Goal: Task Accomplishment & Management: Complete application form

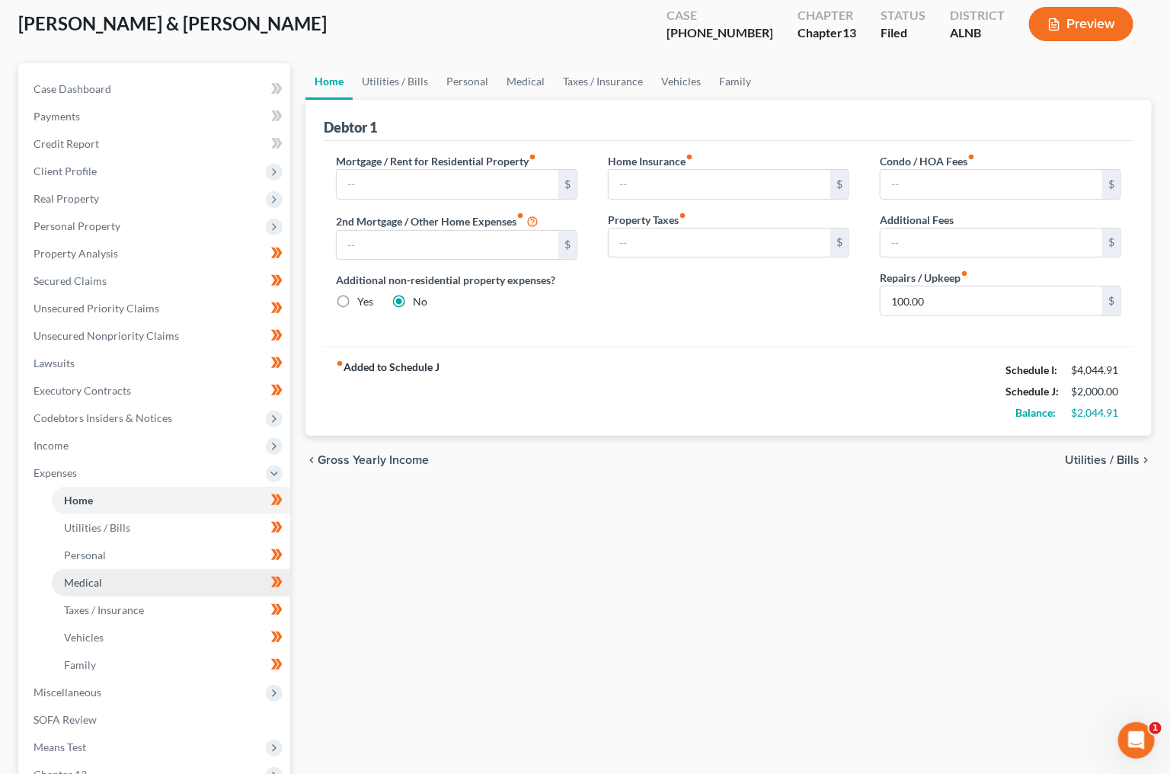
scroll to position [107, 0]
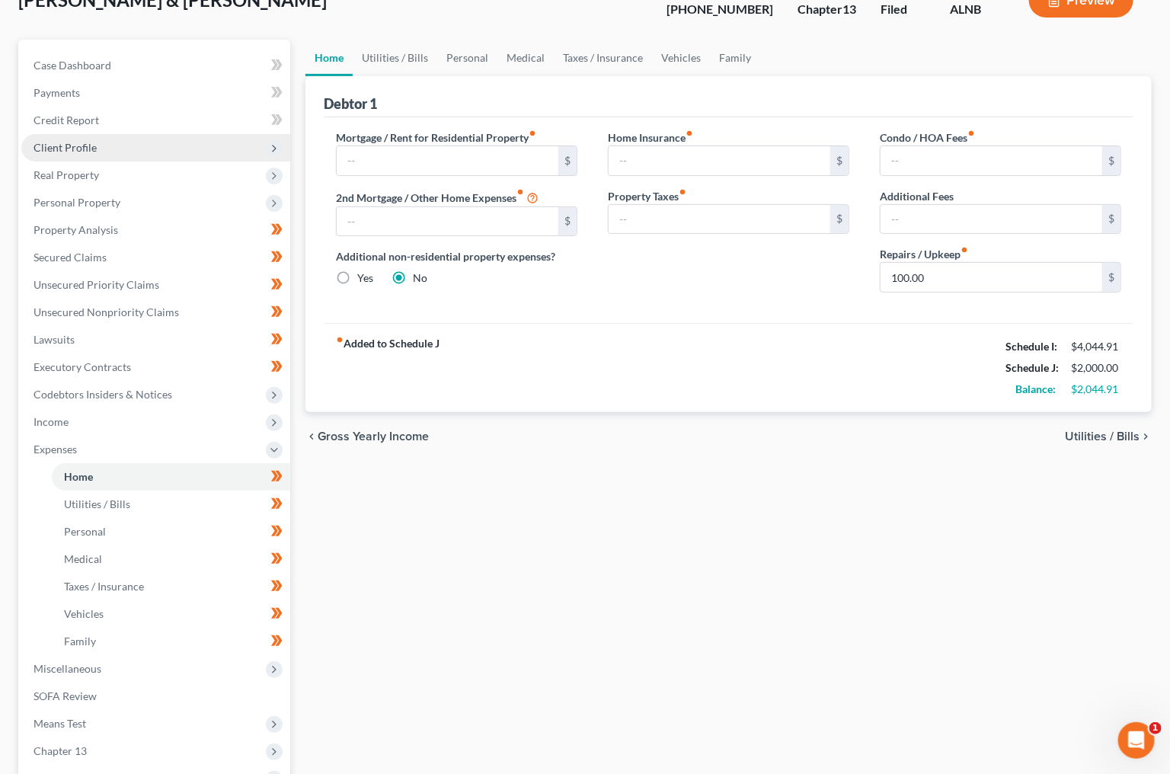
click at [104, 144] on span "Client Profile" at bounding box center [155, 147] width 269 height 27
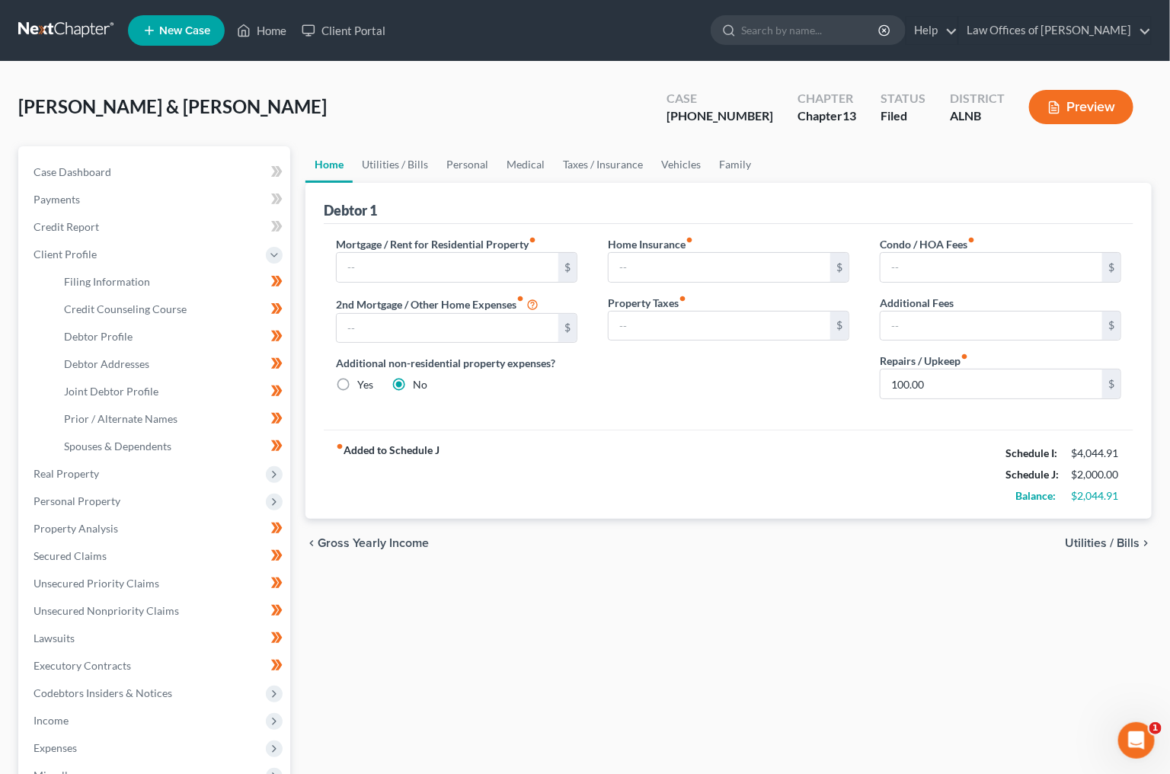
scroll to position [0, 0]
click at [176, 26] on span "New Case" at bounding box center [184, 30] width 51 height 11
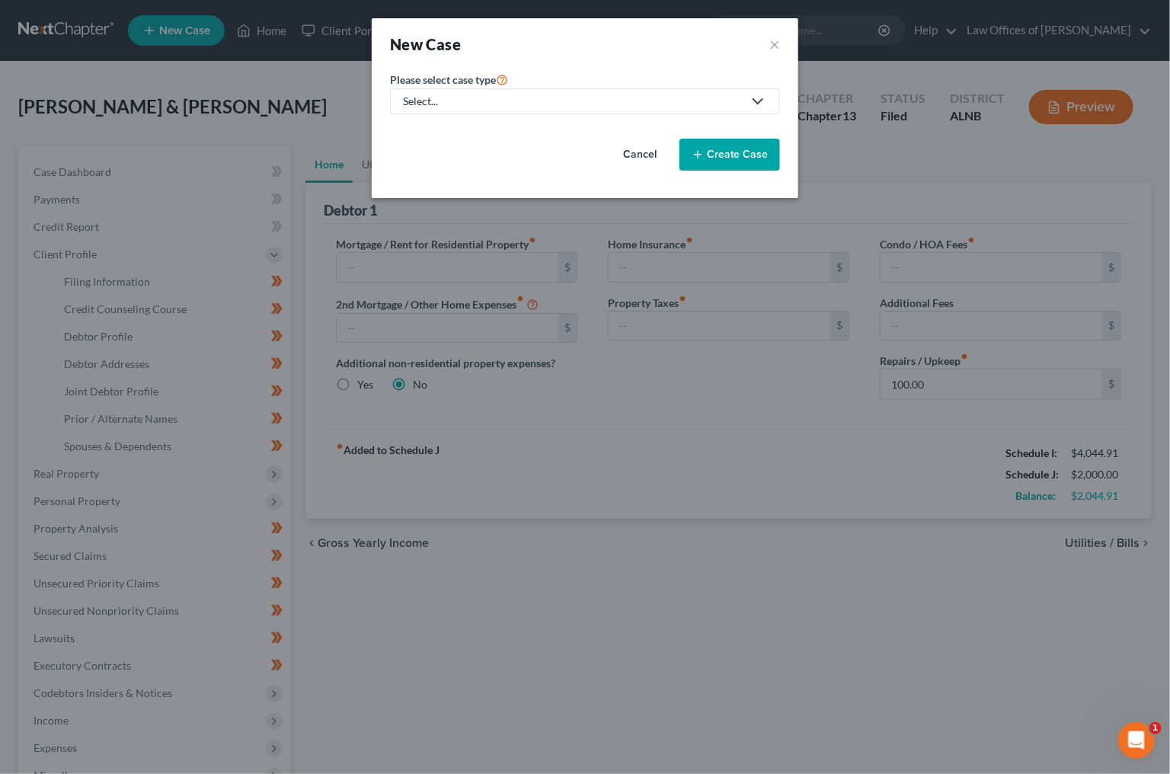
click at [500, 98] on div "Select..." at bounding box center [573, 101] width 340 height 15
click at [448, 133] on div "Bankruptcy" at bounding box center [432, 132] width 55 height 15
select select "1"
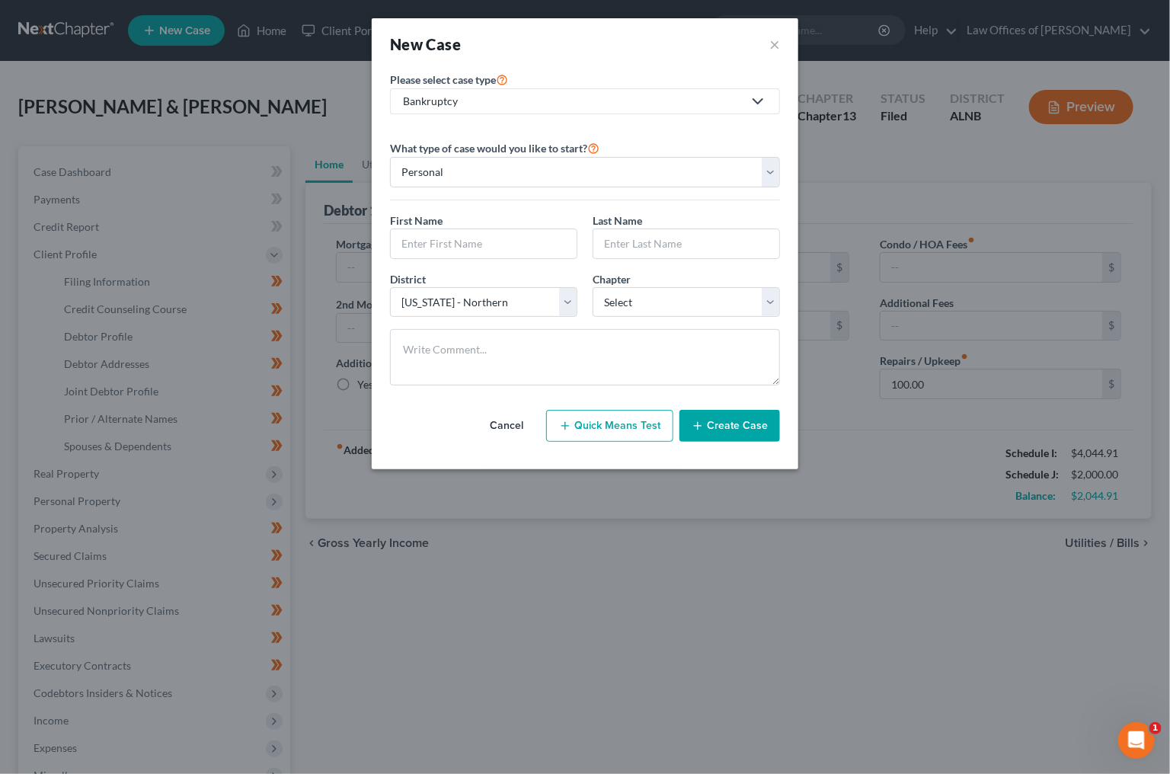
click at [546, 263] on div "First Name * Last Name *" at bounding box center [584, 242] width 405 height 59
type input "Adam,"
type input "q"
type input "0"
type input "Adam"
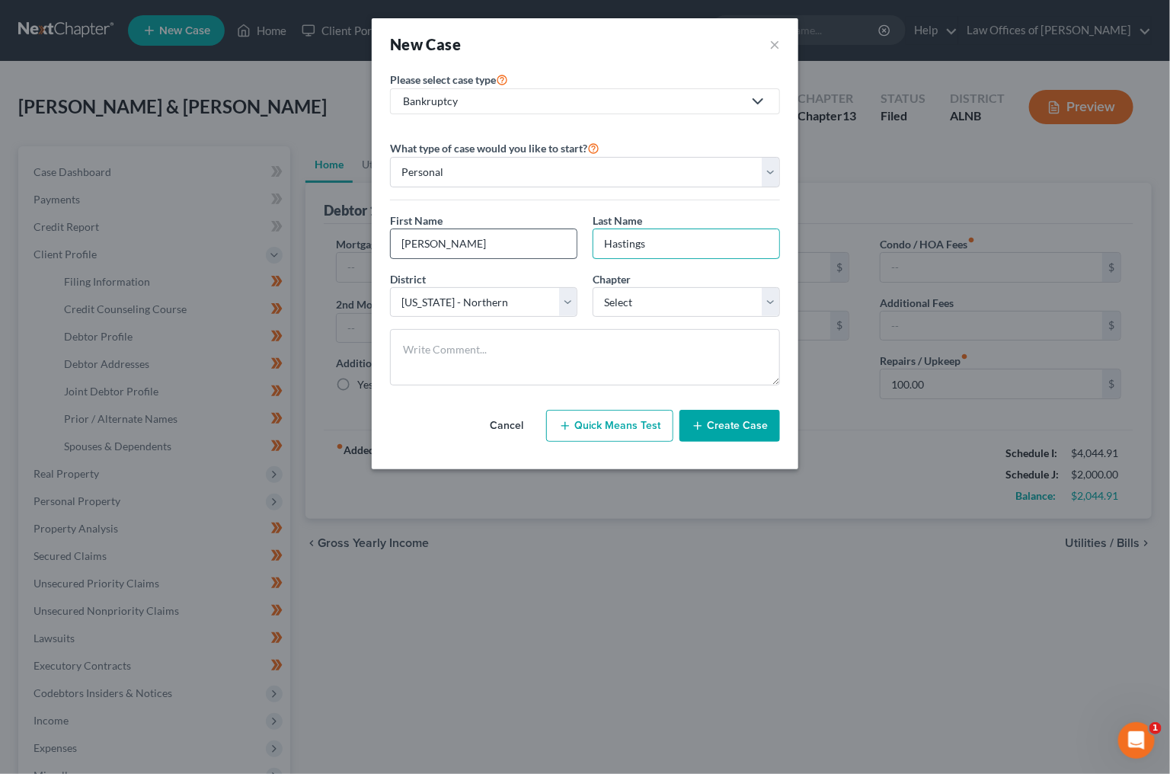
type input "Hastings"
select select "0"
click at [739, 424] on button "Create Case" at bounding box center [730, 426] width 101 height 32
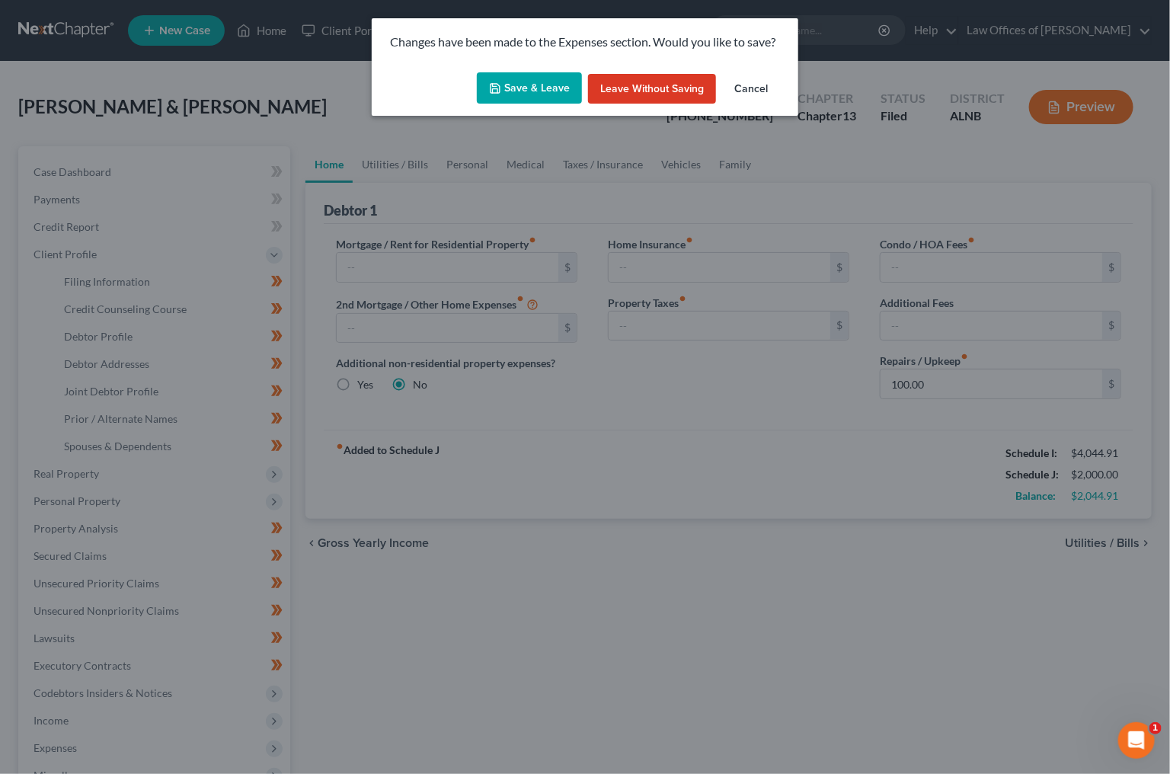
click at [494, 102] on button "Save & Leave" at bounding box center [529, 88] width 105 height 32
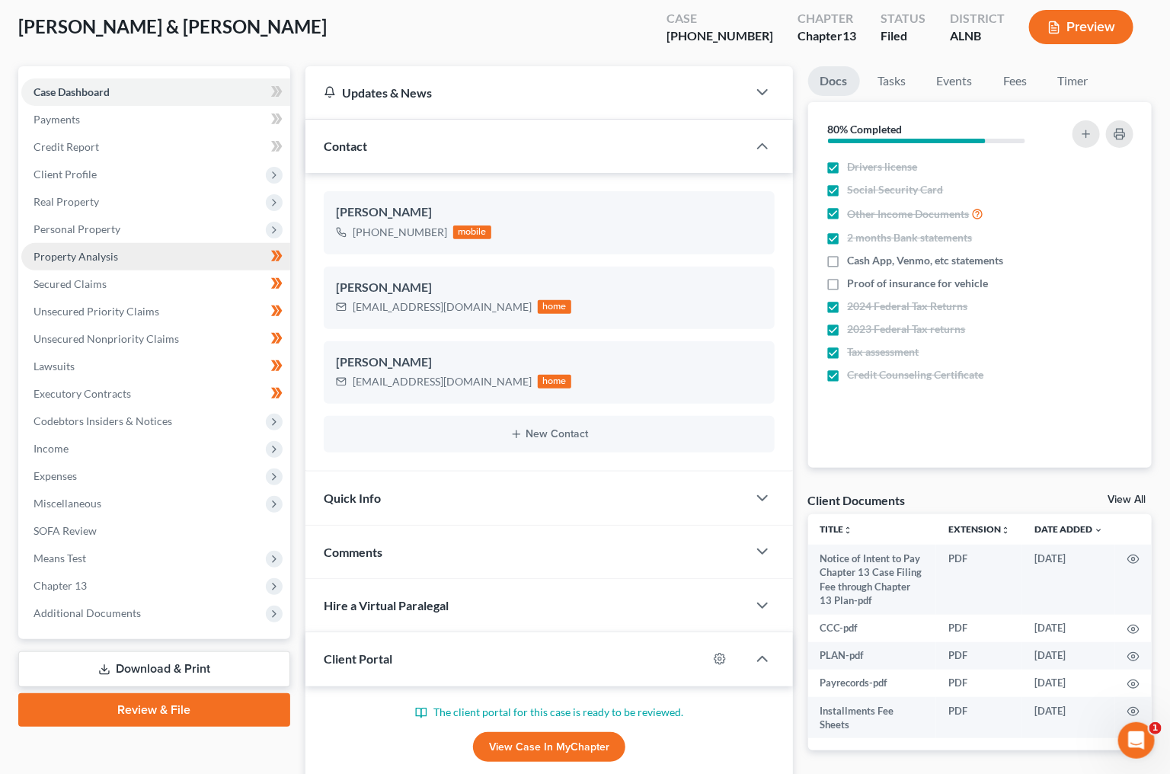
scroll to position [78, 1]
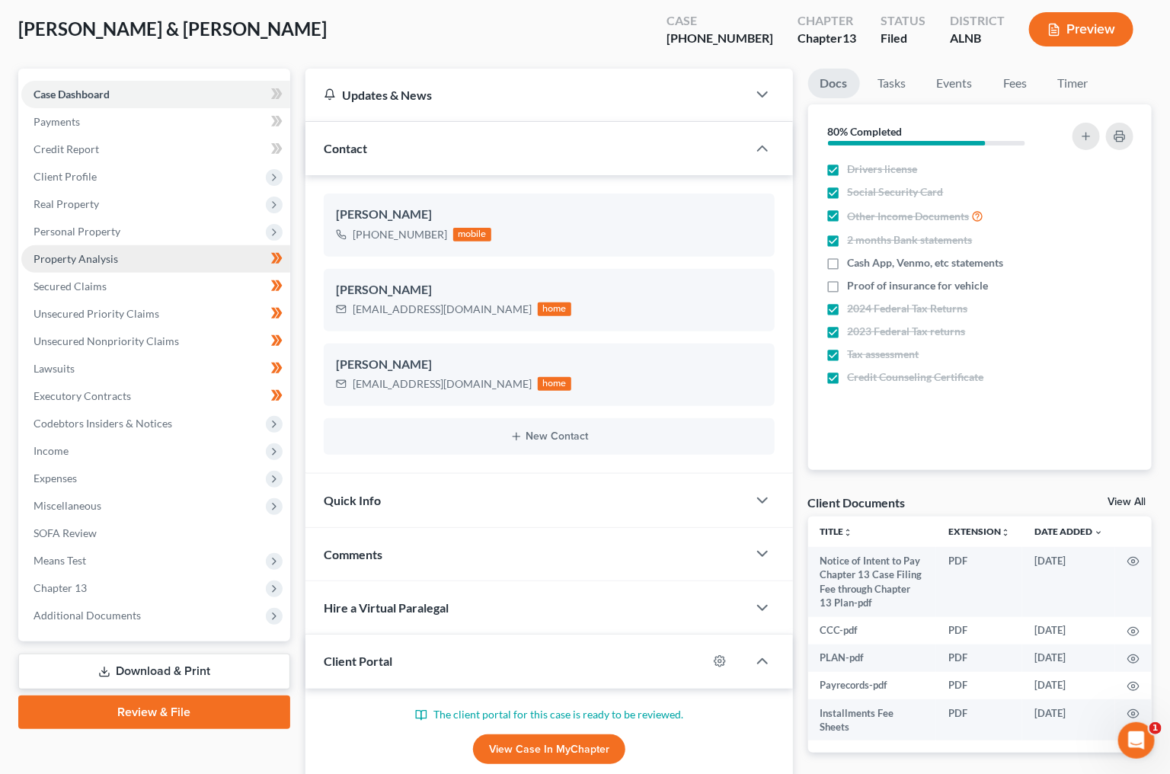
click at [167, 245] on link "Property Analysis" at bounding box center [155, 258] width 269 height 27
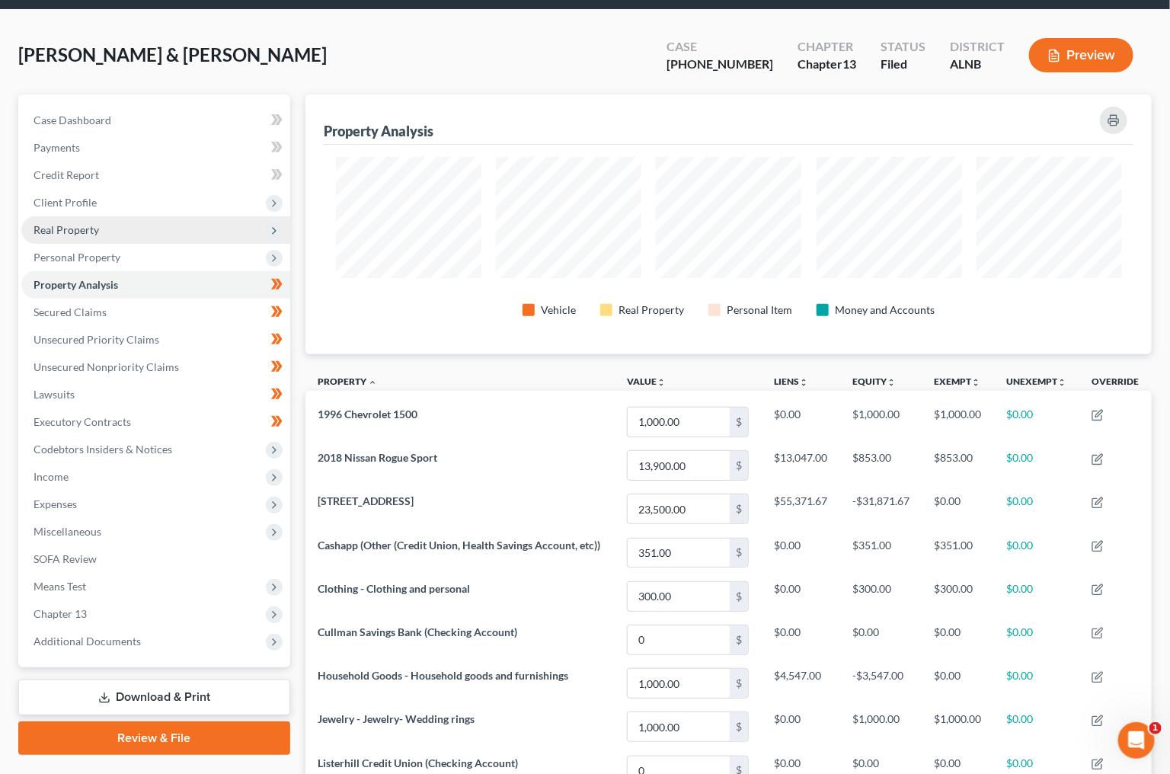
click at [216, 234] on span "Real Property" at bounding box center [155, 229] width 269 height 27
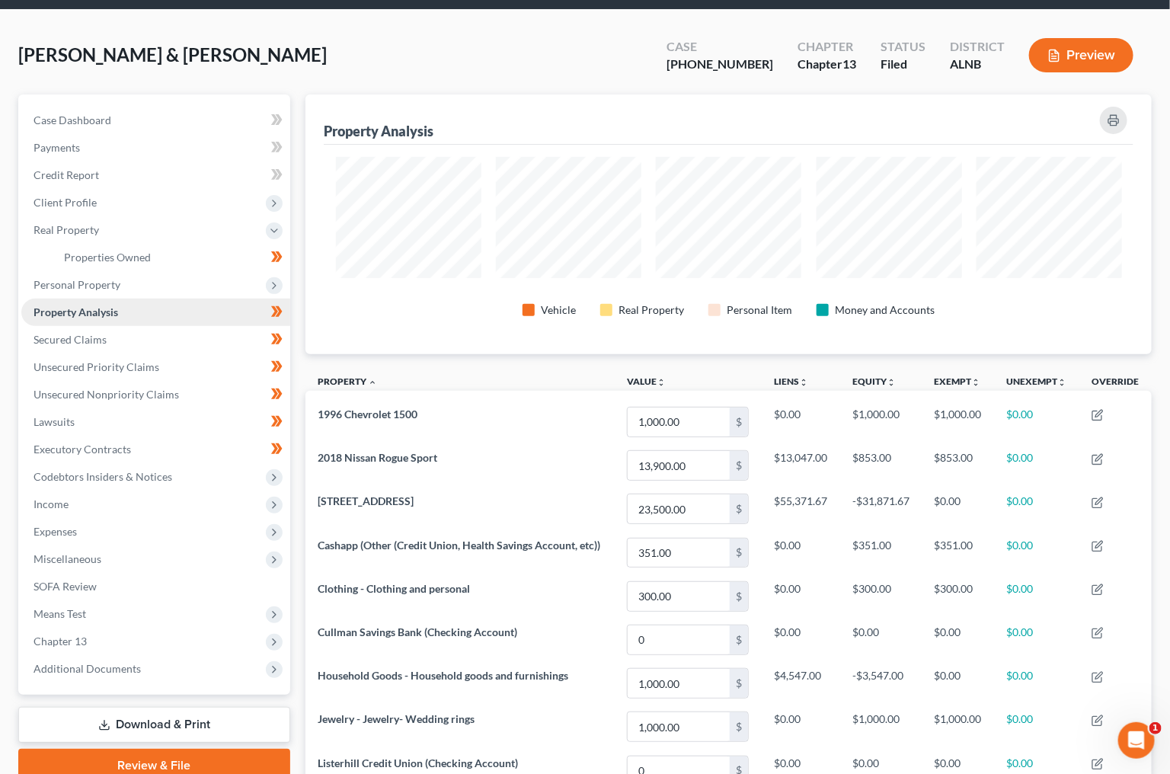
click at [194, 299] on link "Property Analysis" at bounding box center [155, 312] width 269 height 27
click at [185, 204] on span "Client Profile" at bounding box center [155, 202] width 269 height 27
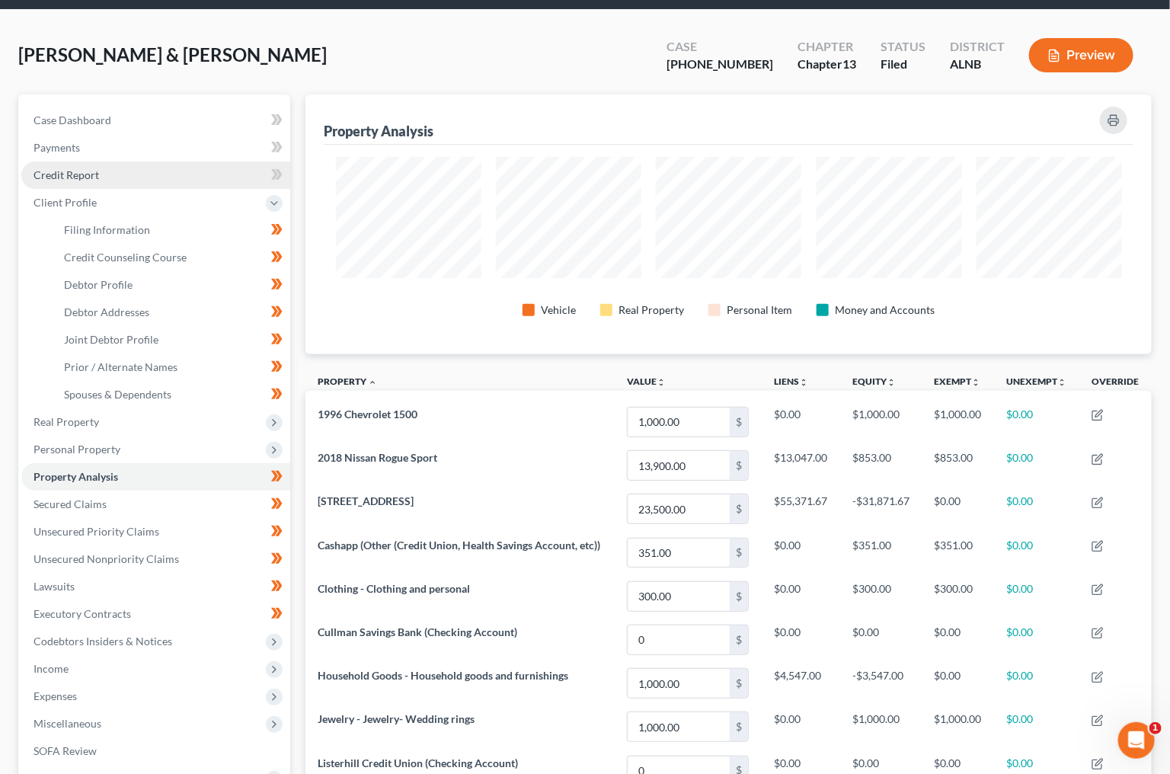
click at [150, 165] on link "Credit Report" at bounding box center [155, 175] width 269 height 27
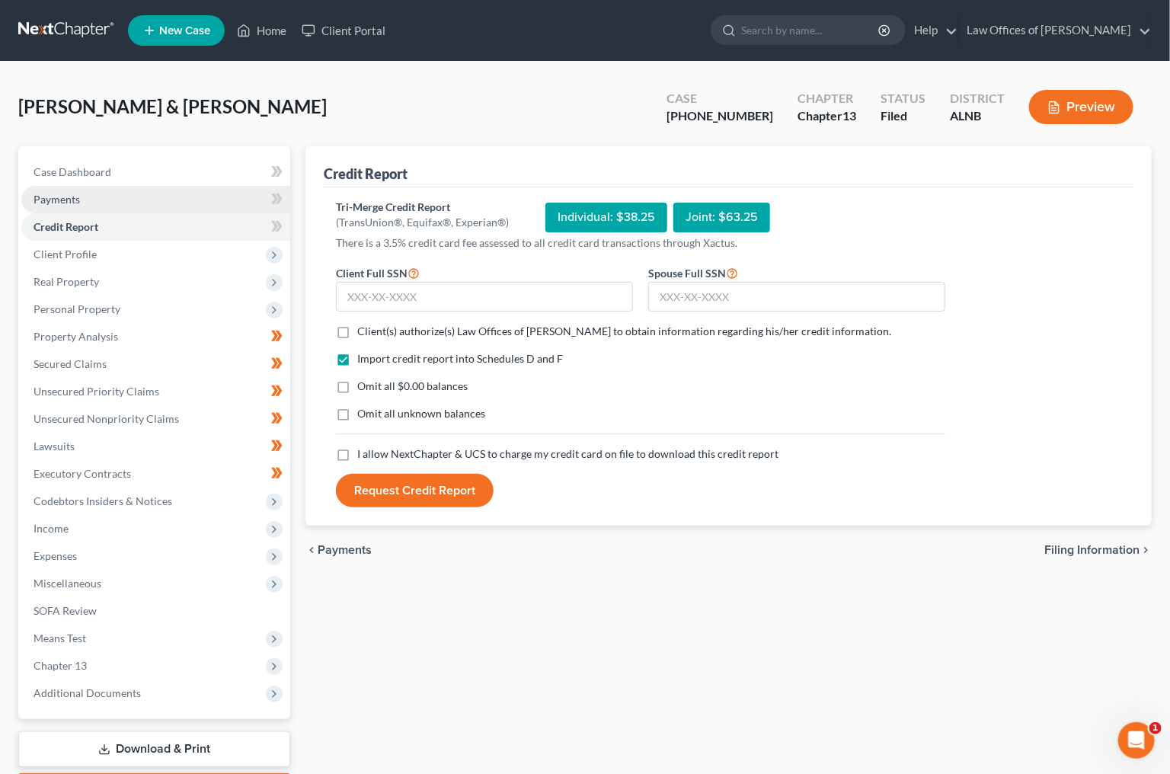
click at [106, 199] on link "Payments" at bounding box center [155, 199] width 269 height 27
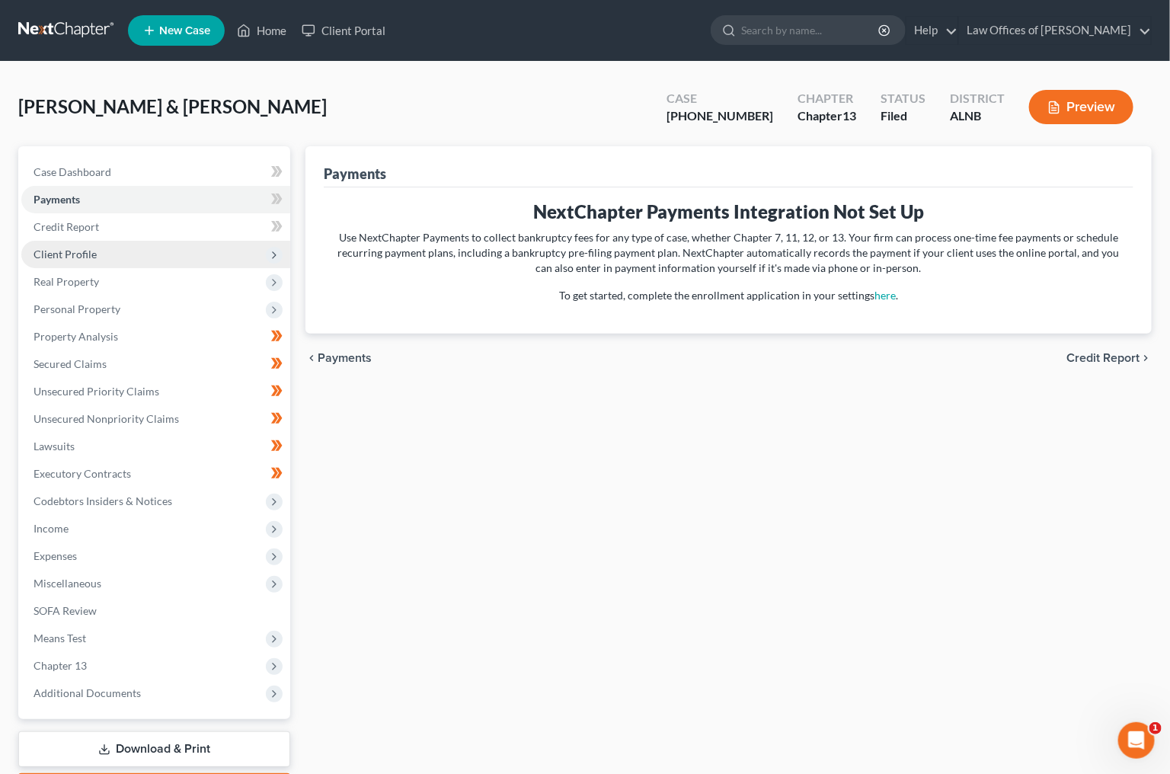
click at [104, 250] on span "Client Profile" at bounding box center [155, 254] width 269 height 27
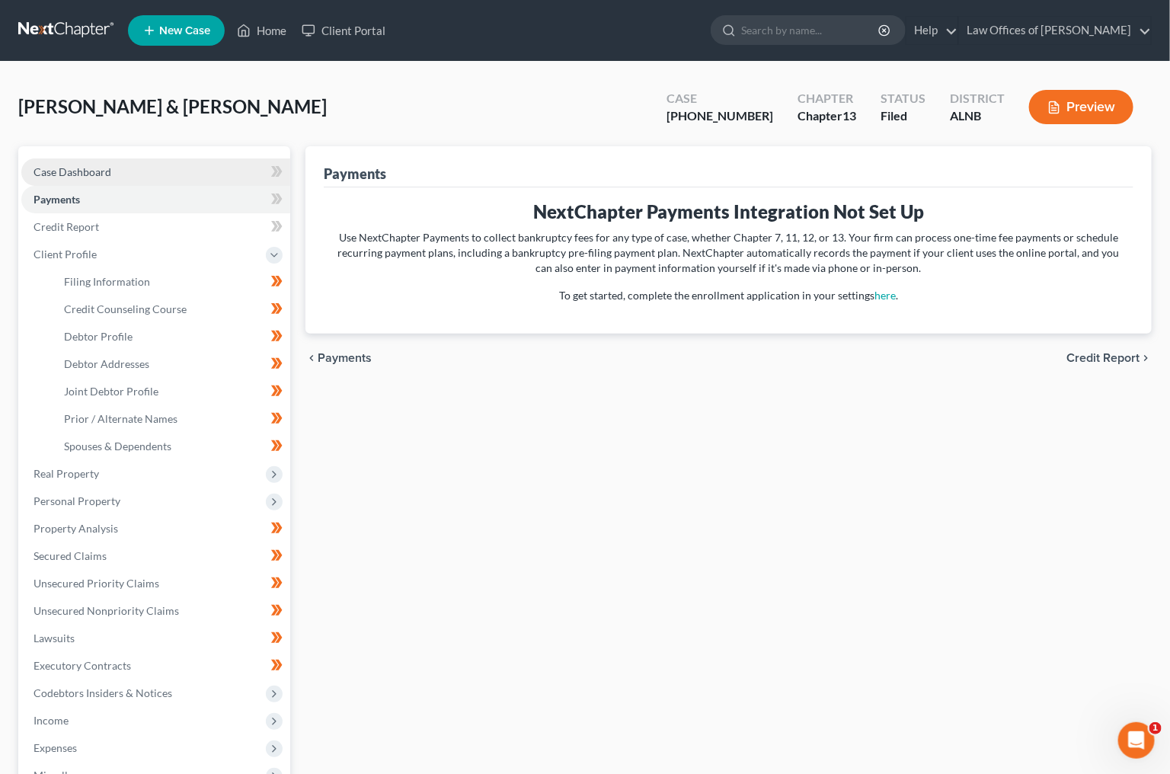
click at [123, 174] on link "Case Dashboard" at bounding box center [155, 171] width 269 height 27
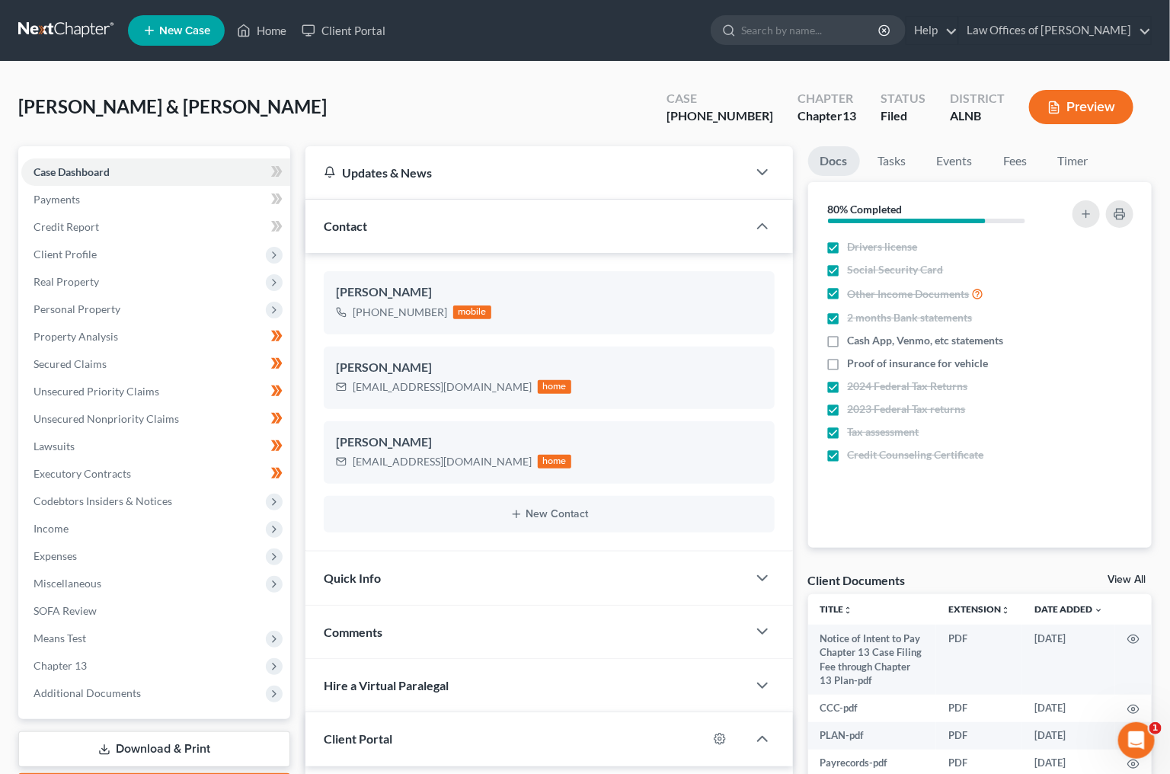
click at [95, 28] on link at bounding box center [67, 30] width 98 height 27
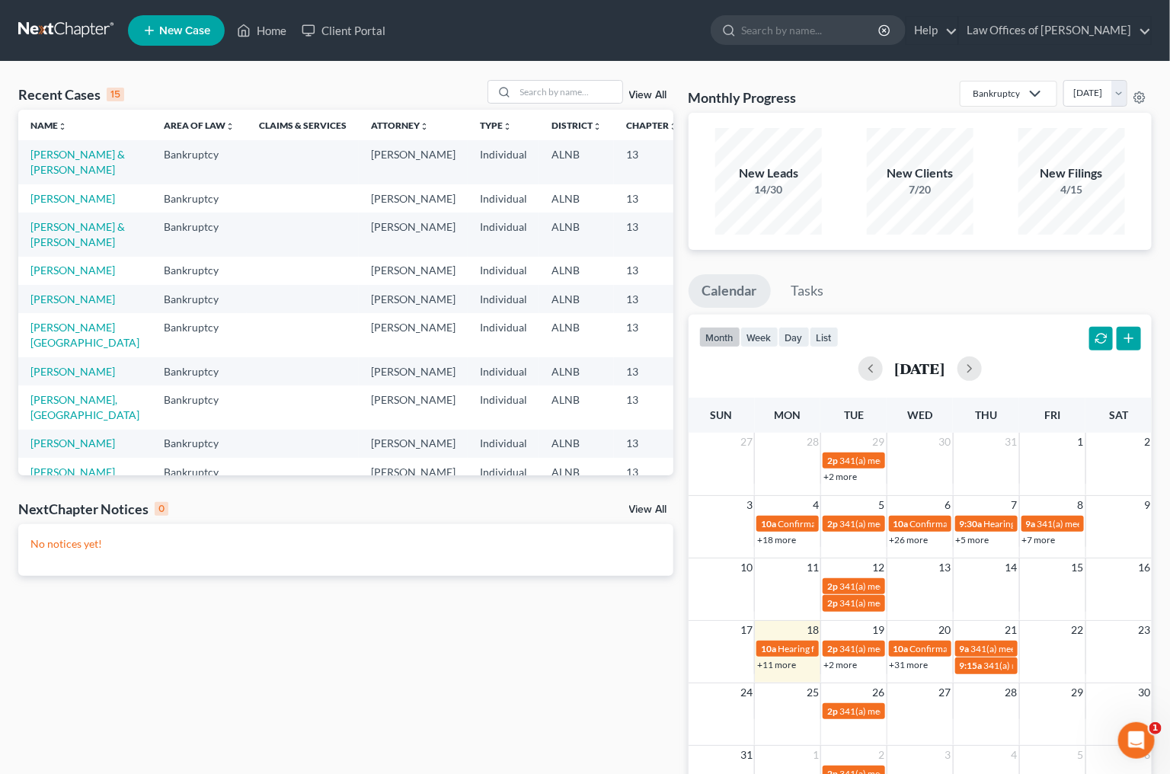
scroll to position [0, 11]
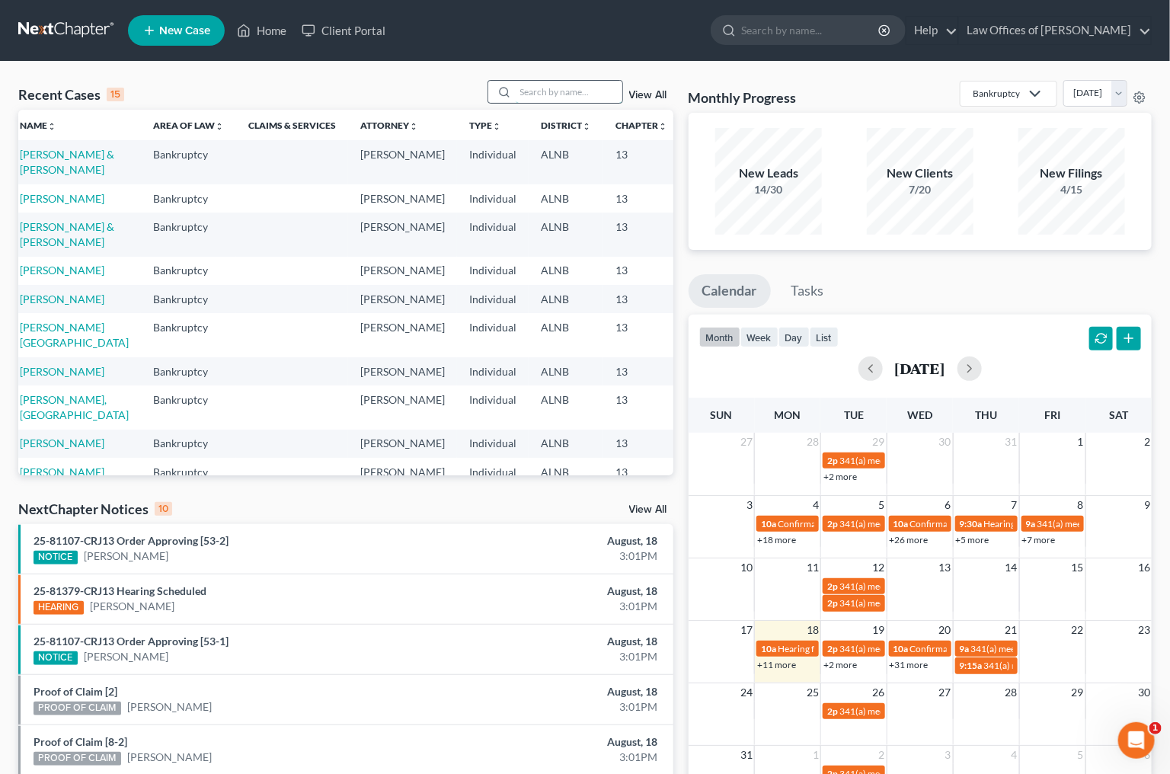
click at [555, 95] on input "search" at bounding box center [569, 92] width 107 height 22
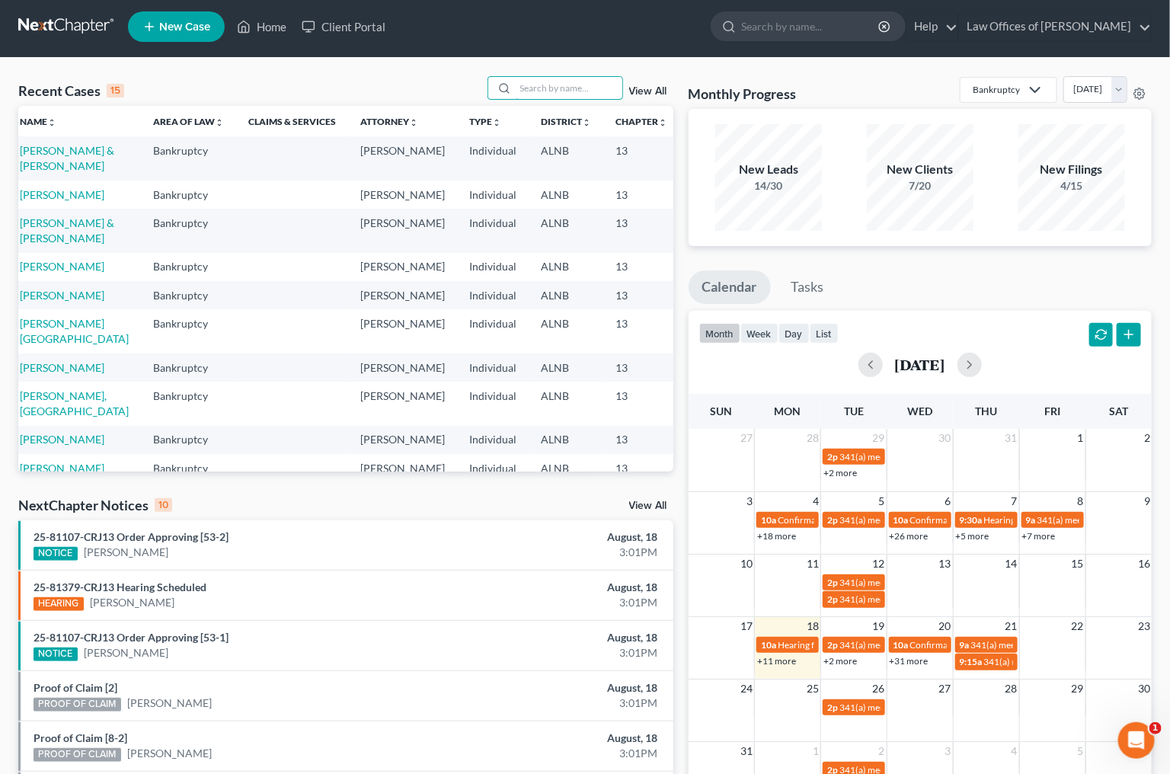
scroll to position [0, 2]
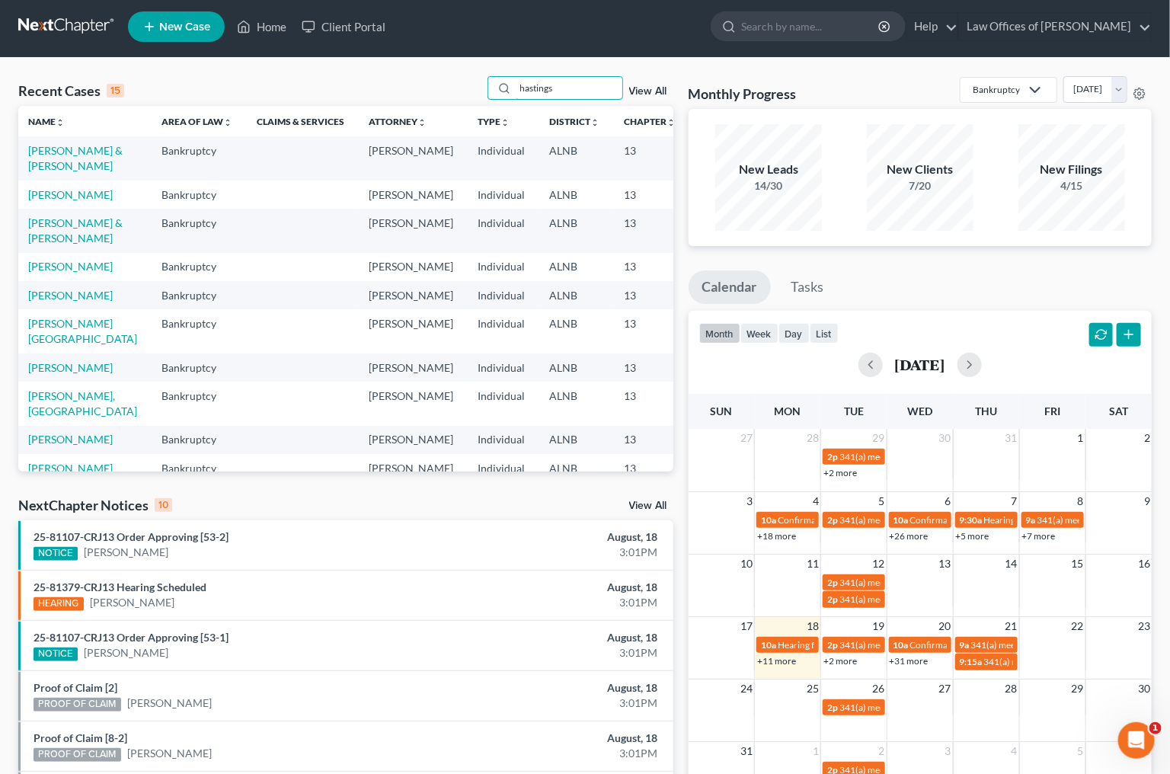
type input "hastings"
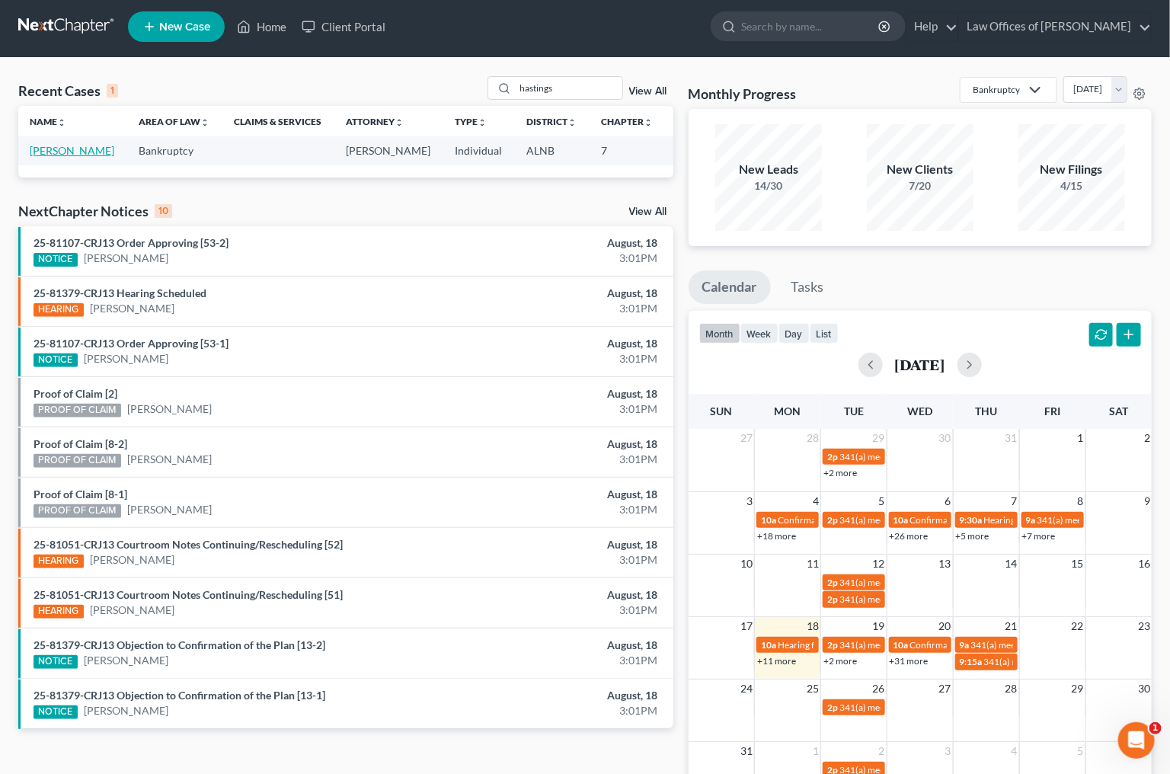
click at [37, 151] on link "[PERSON_NAME]" at bounding box center [72, 150] width 85 height 13
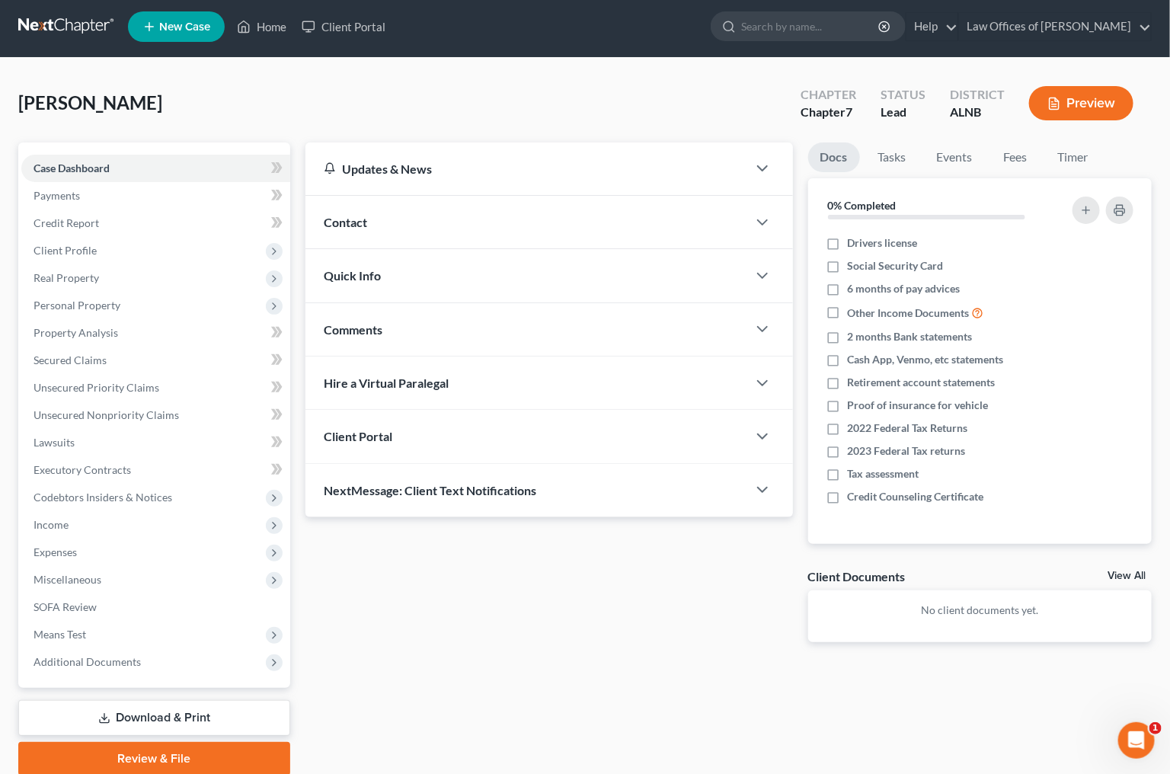
click at [370, 221] on div "Contact" at bounding box center [527, 222] width 442 height 53
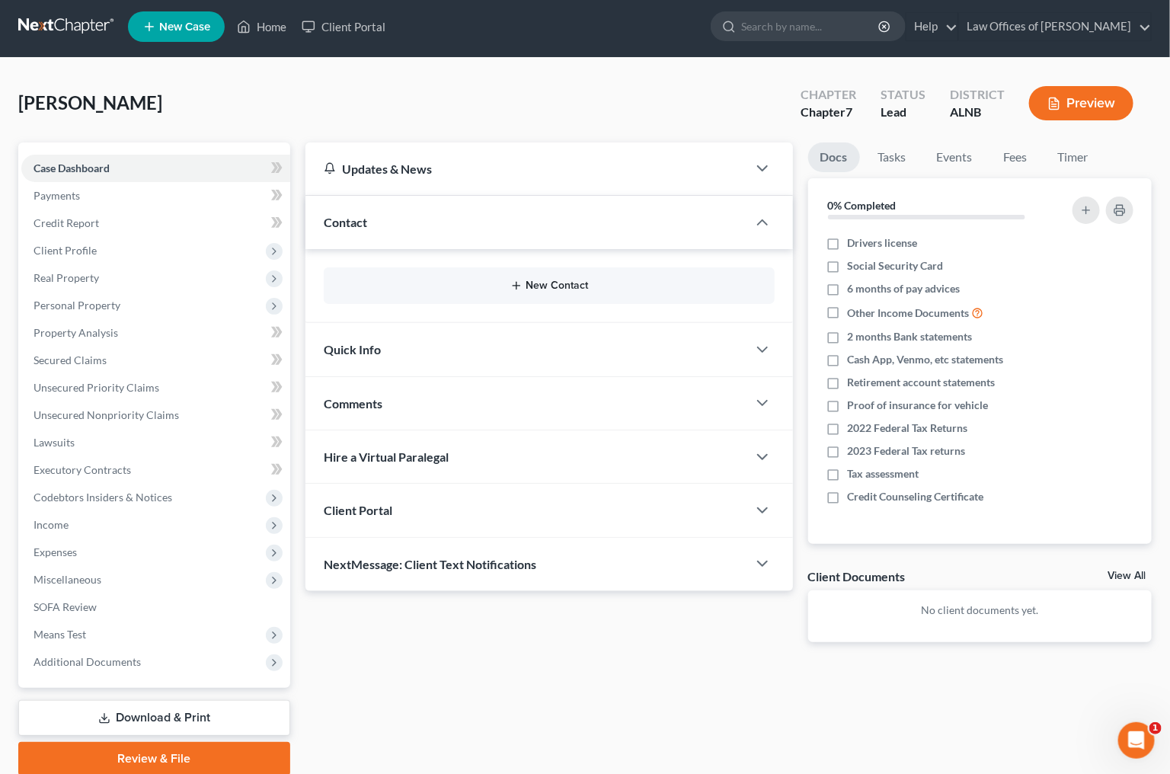
click at [394, 280] on button "New Contact" at bounding box center [549, 286] width 427 height 12
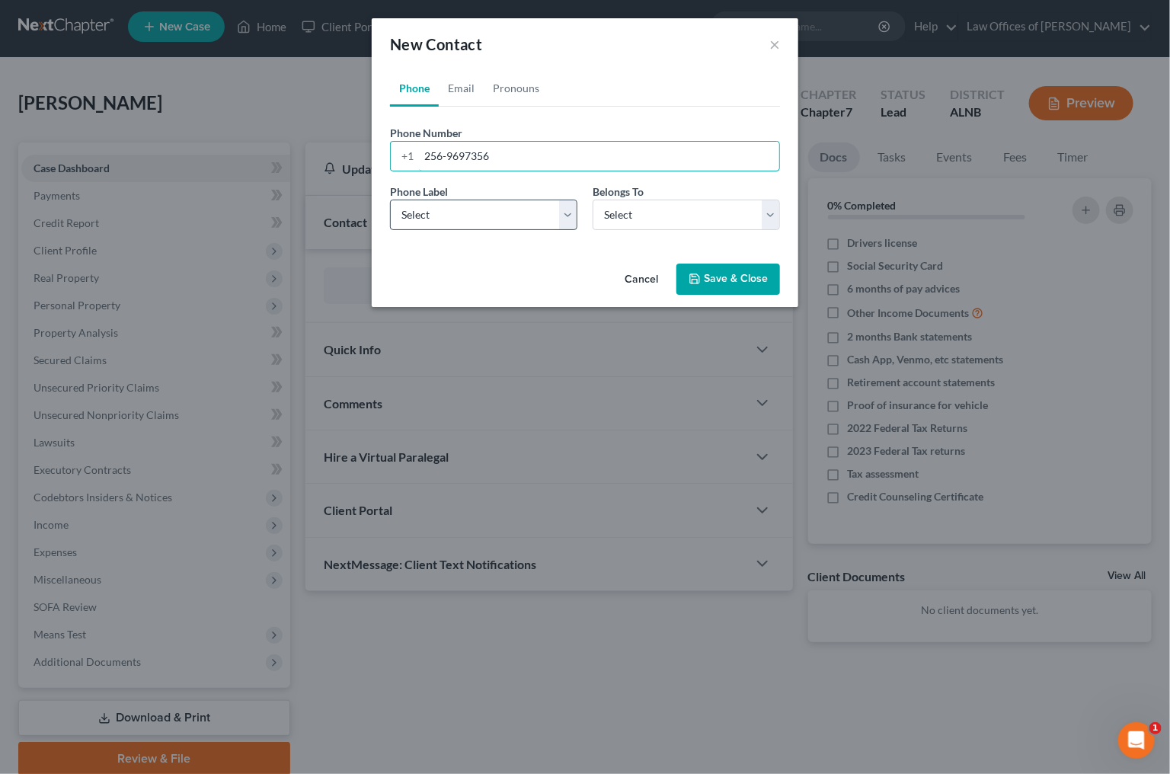
type input "256-9697356"
select select "0"
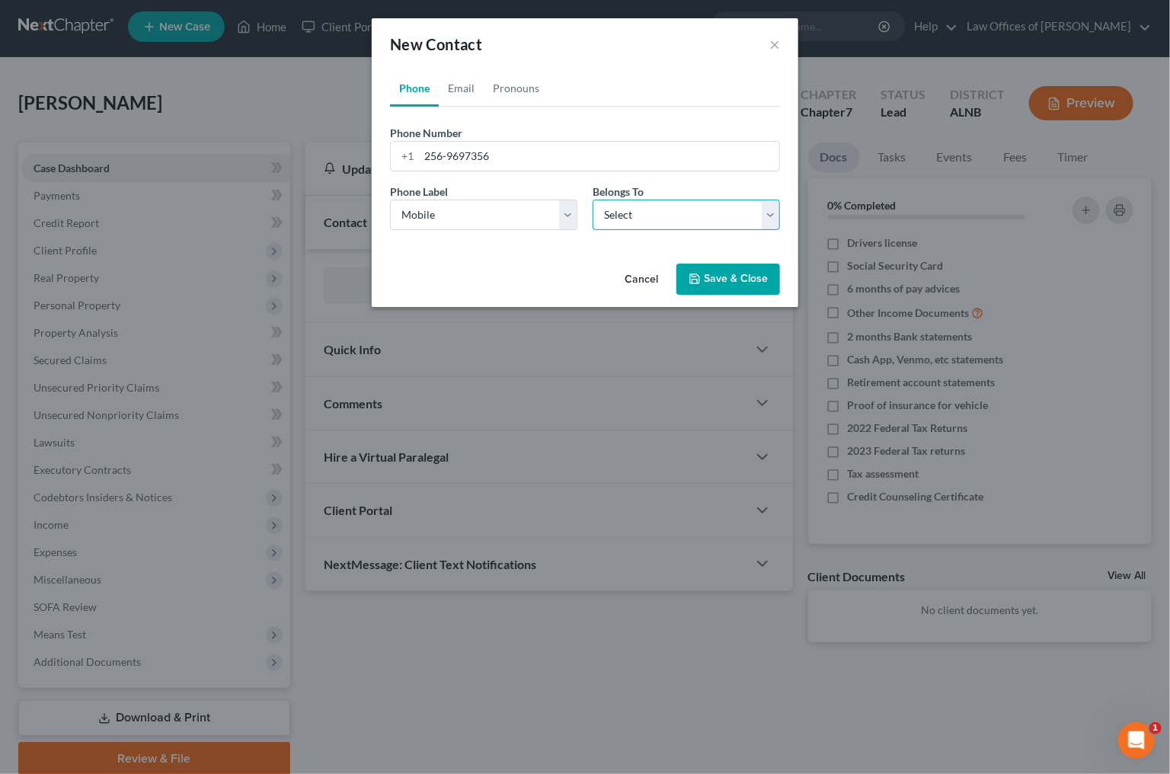
select select "0"
drag, startPoint x: 709, startPoint y: 278, endPoint x: 469, endPoint y: 95, distance: 302.3
click at [526, 136] on div "New Contact × Phone Email Pronouns Phone Number * [PHONE_NUMBER] Ext. Phone Lab…" at bounding box center [585, 162] width 427 height 289
click at [468, 95] on link "Email" at bounding box center [461, 88] width 45 height 37
type input "[EMAIL_ADDRESS][DOMAIN_NAME]"
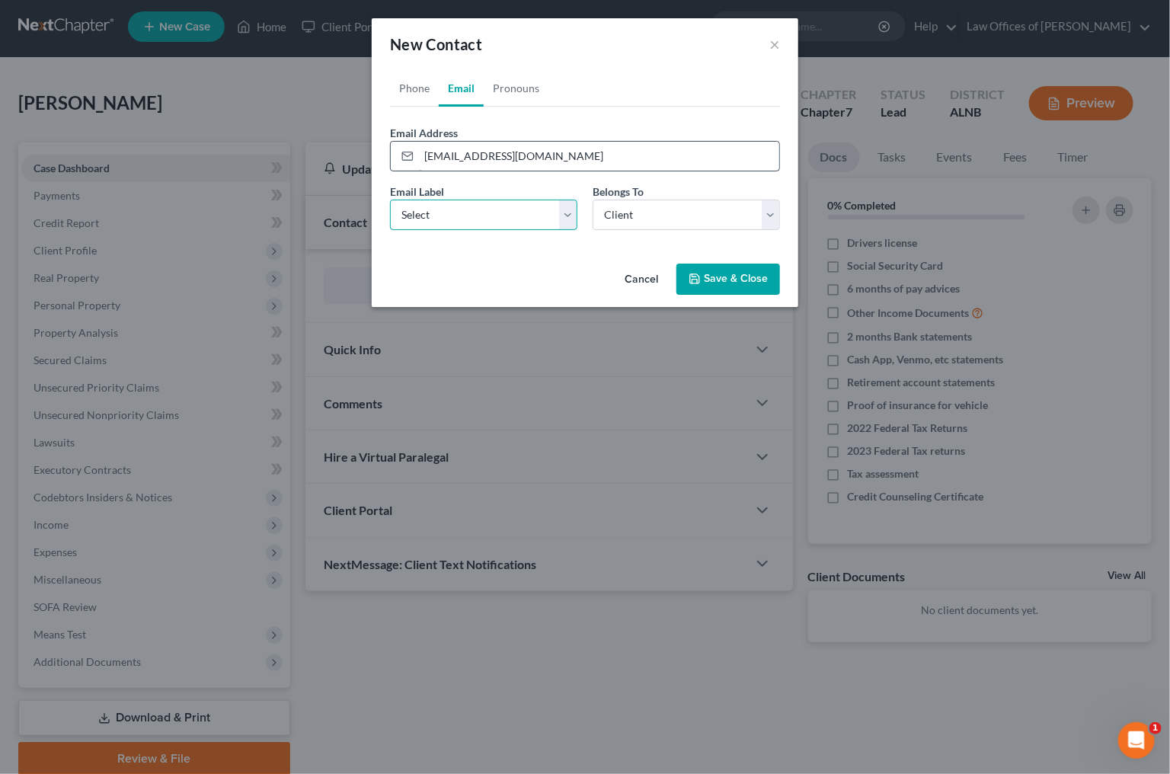
select select "0"
click at [718, 283] on button "Save & Close" at bounding box center [729, 280] width 104 height 32
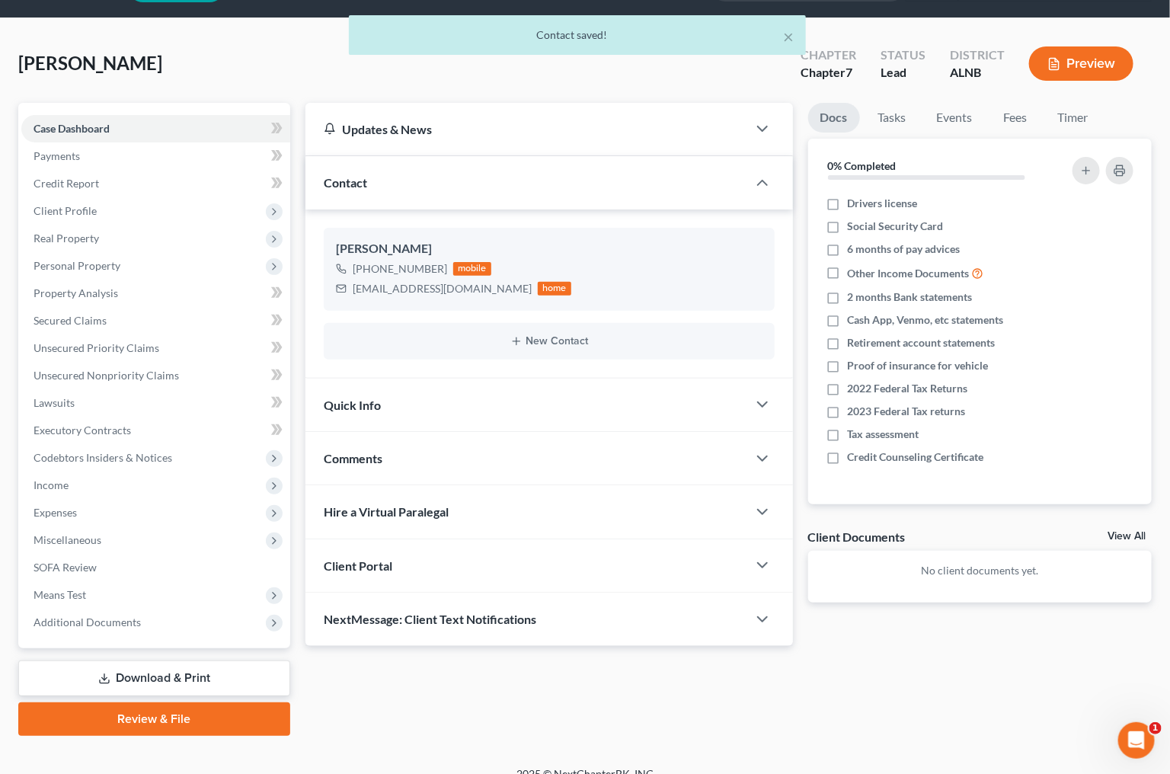
scroll to position [43, 0]
click at [455, 567] on div "Client Portal" at bounding box center [527, 566] width 442 height 53
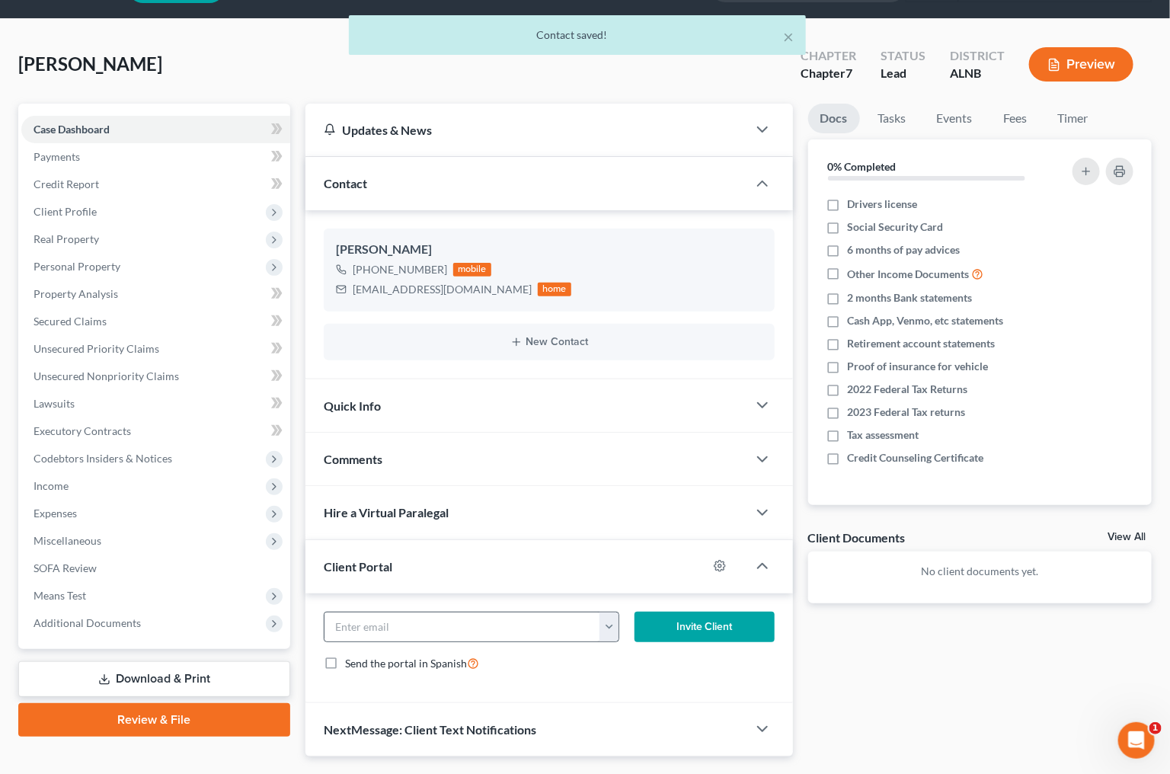
click at [603, 629] on button "button" at bounding box center [609, 627] width 18 height 29
click at [651, 658] on link "[EMAIL_ADDRESS][DOMAIN_NAME]" at bounding box center [704, 661] width 208 height 26
type input "[EMAIL_ADDRESS][DOMAIN_NAME]"
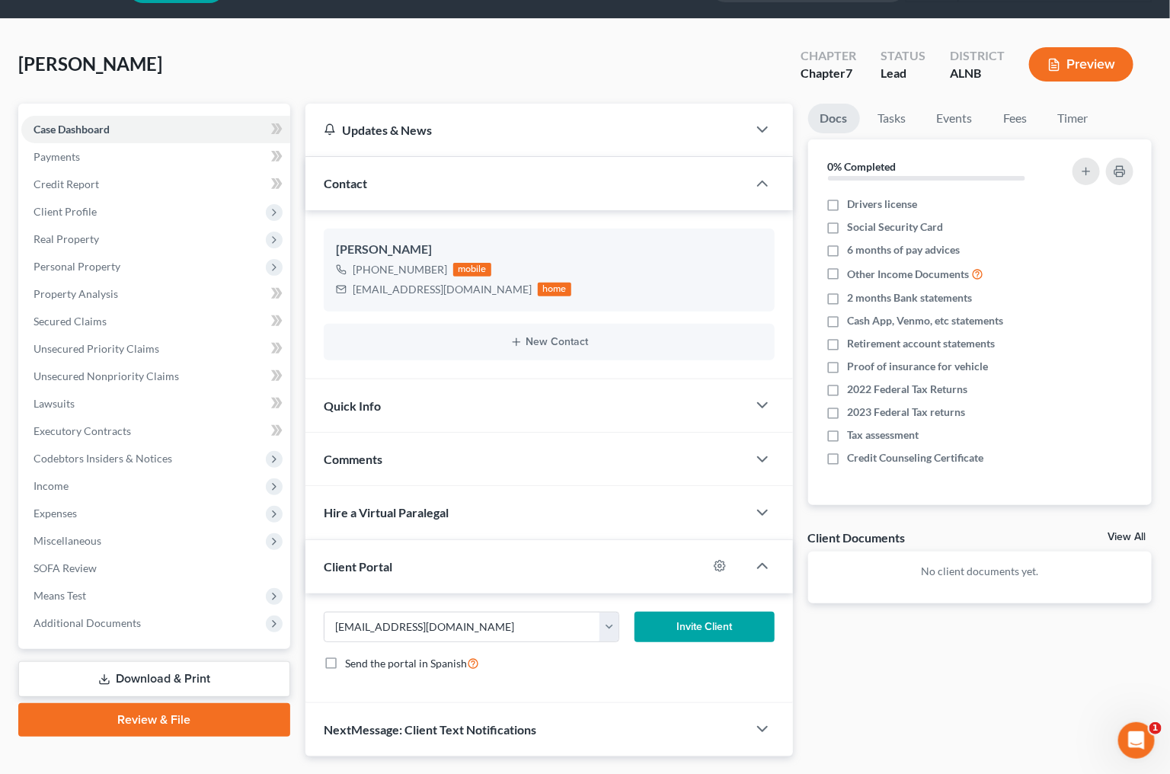
click at [715, 618] on button "Invite Client" at bounding box center [705, 627] width 140 height 30
